Goal: Transaction & Acquisition: Subscribe to service/newsletter

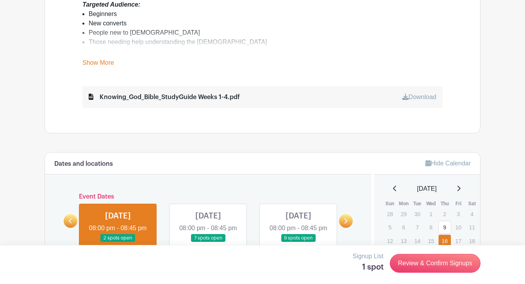
scroll to position [399, 0]
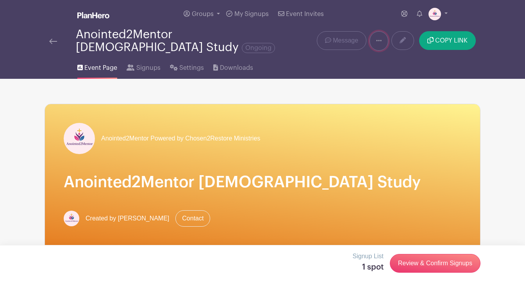
click at [377, 40] on icon at bounding box center [378, 41] width 5 height 2
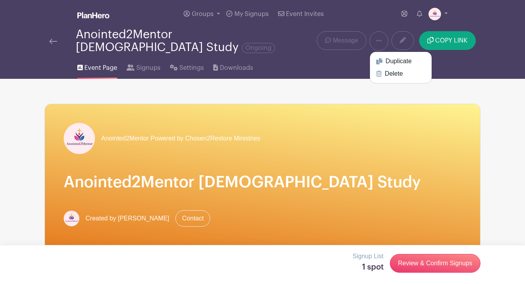
click at [362, 14] on div "Groups All Groups Anointed2Mentor My Signups Event Invites My account Logout" at bounding box center [278, 14] width 338 height 28
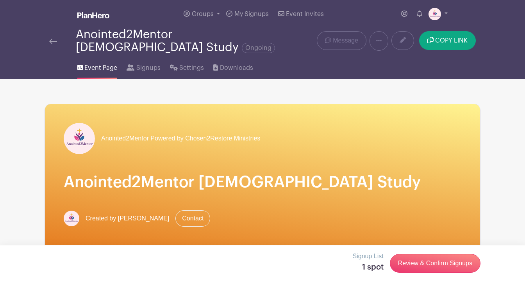
click at [263, 43] on span "Ongoing" at bounding box center [258, 48] width 33 height 10
click at [106, 63] on span "Event Page" at bounding box center [100, 67] width 33 height 9
click at [216, 13] on link "Groups" at bounding box center [201, 14] width 43 height 28
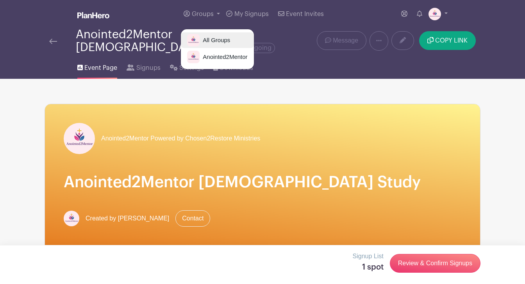
click at [208, 38] on span "All Groups" at bounding box center [215, 40] width 30 height 9
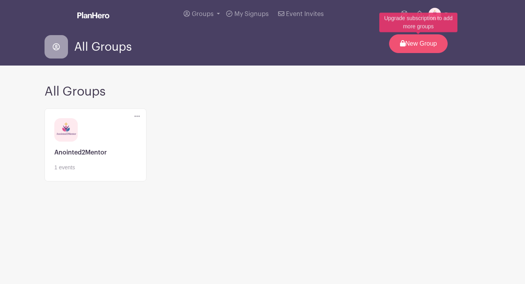
click at [410, 42] on p "New Group" at bounding box center [418, 43] width 59 height 19
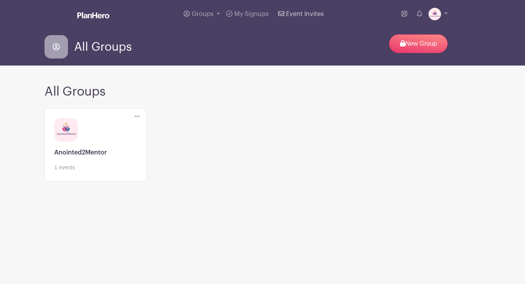
click at [302, 14] on span "Event Invites" at bounding box center [305, 14] width 38 height 6
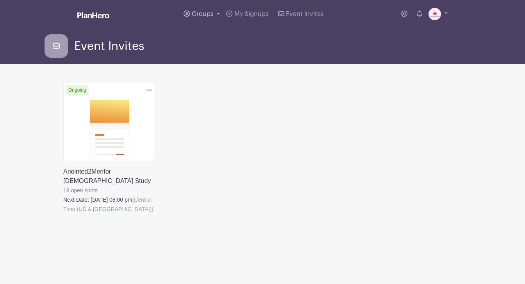
click at [212, 13] on span "Groups" at bounding box center [203, 14] width 22 height 6
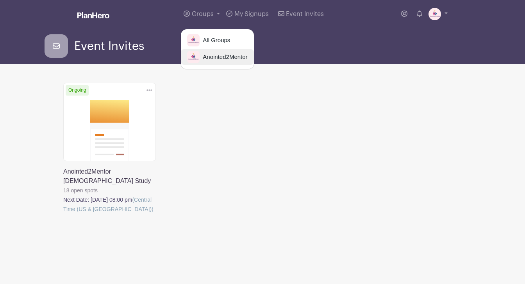
click at [209, 59] on span "Anointed2Mentor" at bounding box center [224, 57] width 48 height 9
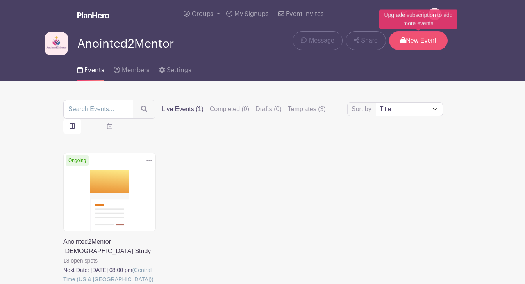
click at [415, 42] on p "New Event" at bounding box center [418, 40] width 59 height 19
click at [414, 41] on p "New Event" at bounding box center [418, 40] width 59 height 19
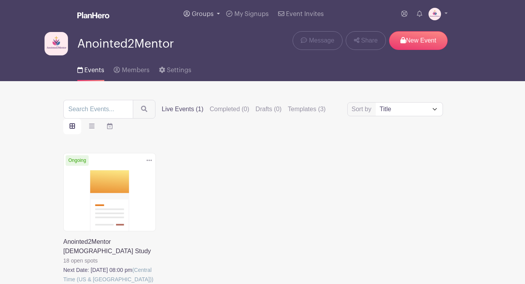
click at [214, 14] on link "Groups" at bounding box center [201, 14] width 43 height 28
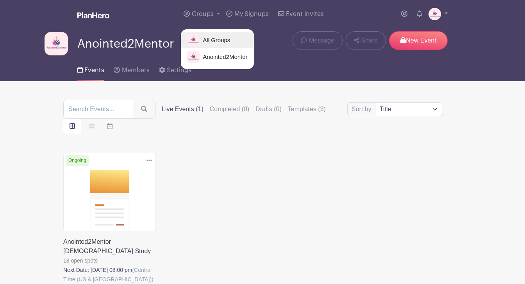
click at [212, 40] on span "All Groups" at bounding box center [215, 40] width 30 height 9
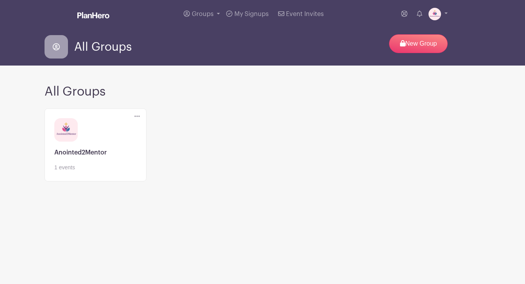
click at [138, 116] on icon at bounding box center [136, 117] width 5 height 2
click at [123, 172] on link at bounding box center [95, 172] width 82 height 0
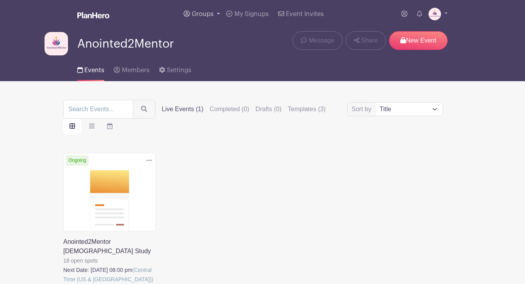
click at [213, 17] on span "Groups" at bounding box center [203, 14] width 22 height 6
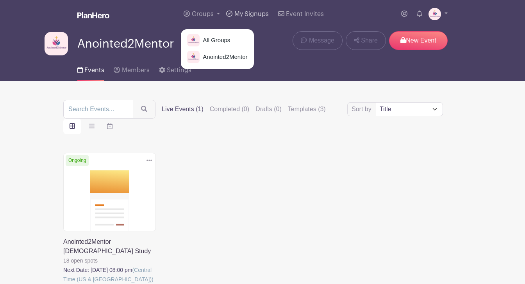
click at [234, 13] on span "My Signups" at bounding box center [251, 14] width 34 height 6
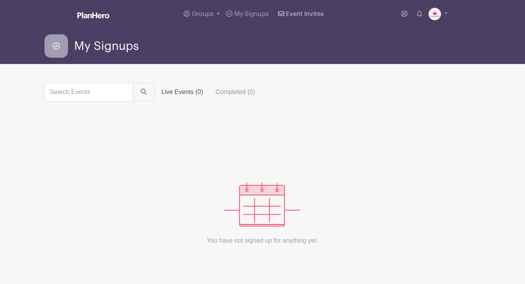
click at [303, 12] on span "Event Invites" at bounding box center [305, 14] width 38 height 6
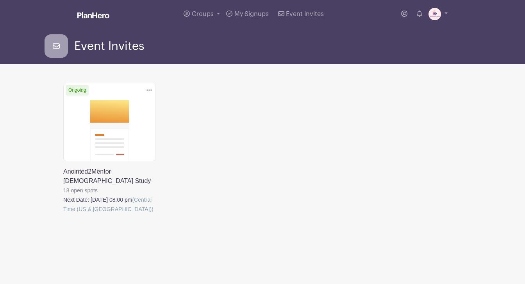
click at [63, 214] on link at bounding box center [63, 214] width 0 height 0
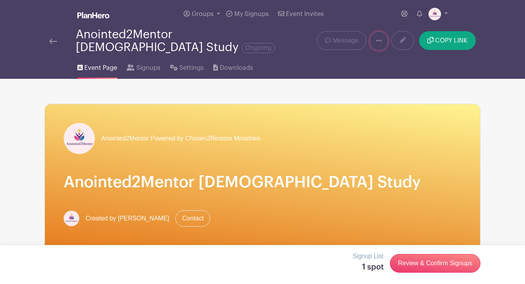
click at [381, 38] on icon at bounding box center [378, 41] width 5 height 6
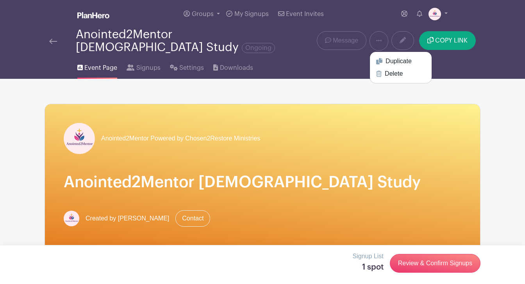
click at [52, 39] on img at bounding box center [53, 41] width 8 height 5
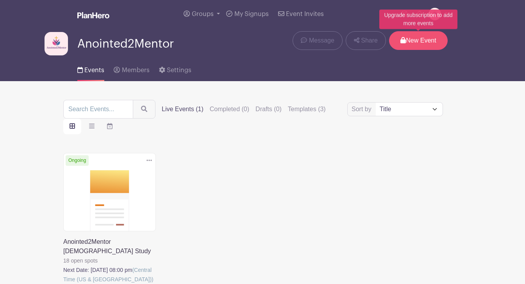
click at [413, 41] on p "New Event" at bounding box center [418, 40] width 59 height 19
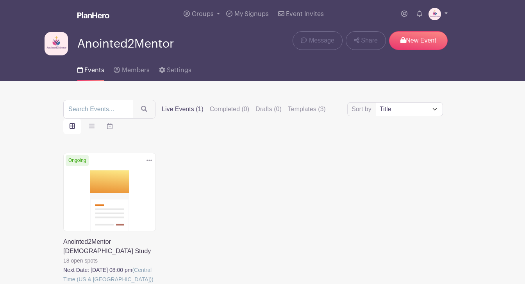
click at [445, 11] on link at bounding box center [438, 14] width 19 height 13
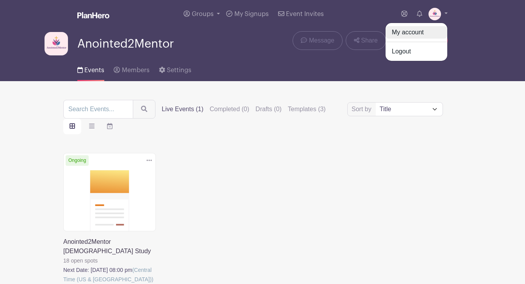
click at [418, 32] on link "My account" at bounding box center [417, 32] width 62 height 13
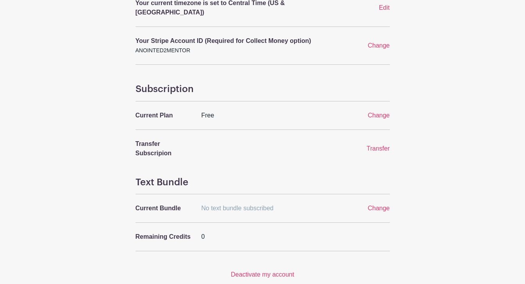
scroll to position [259, 0]
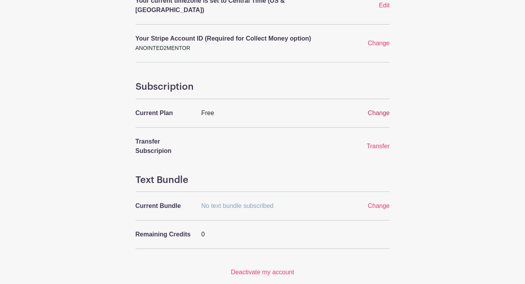
click at [380, 110] on span "Change" at bounding box center [379, 113] width 22 height 7
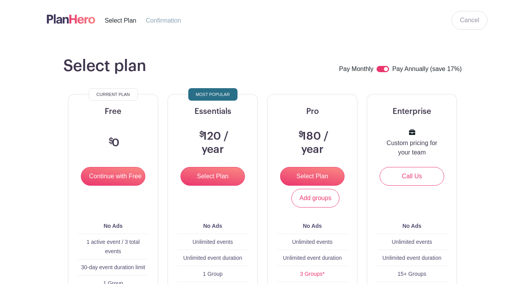
click at [382, 72] on input "checkbox" at bounding box center [383, 69] width 13 height 6
checkbox input "false"
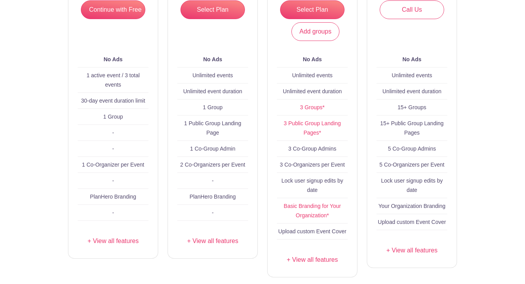
scroll to position [176, 0]
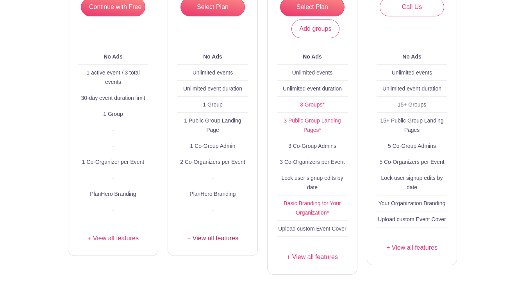
click at [206, 239] on link "+ View all features" at bounding box center [212, 238] width 71 height 9
click at [116, 242] on link "+ View all features" at bounding box center [113, 238] width 71 height 9
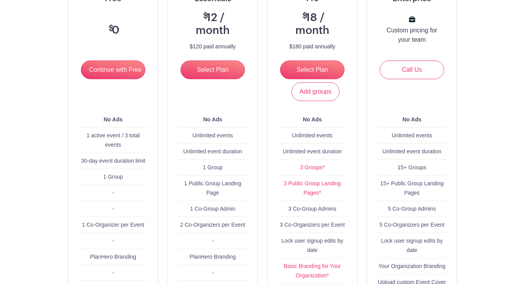
scroll to position [116, 0]
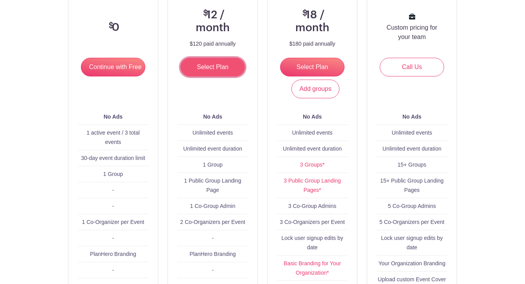
click at [221, 61] on input "Select Plan" at bounding box center [212, 67] width 64 height 19
